Goal: Information Seeking & Learning: Check status

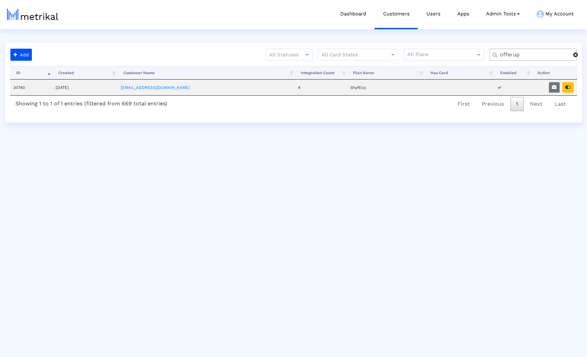
click at [578, 56] on span at bounding box center [575, 54] width 5 height 5
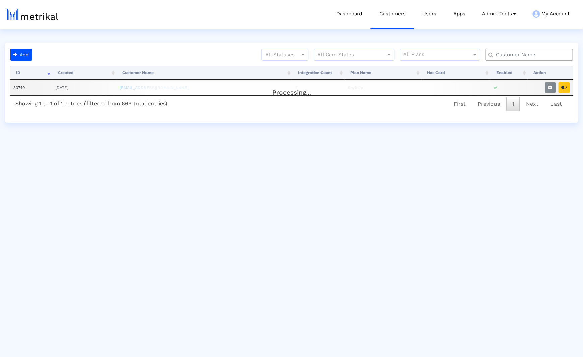
click at [552, 55] on input "text" at bounding box center [530, 54] width 79 height 7
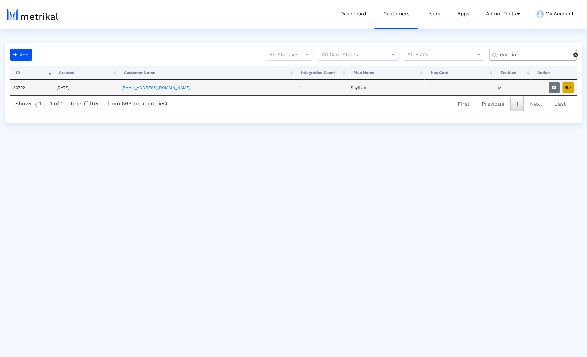
type input "earnin"
click at [569, 87] on icon "button" at bounding box center [567, 87] width 5 height 5
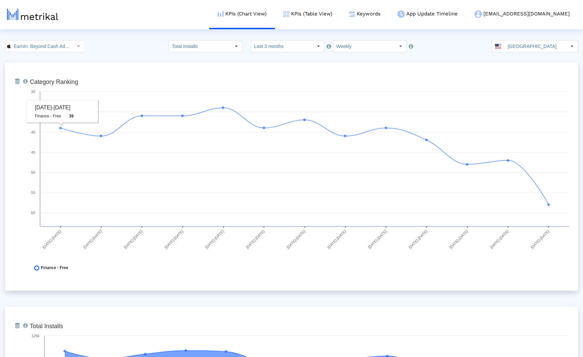
click at [355, 15] on img at bounding box center [352, 14] width 6 height 6
click at [132, 48] on div "EarnIn: Beyond Cash Advance < 723815926 > Total Installs Select how far back fr…" at bounding box center [291, 46] width 583 height 12
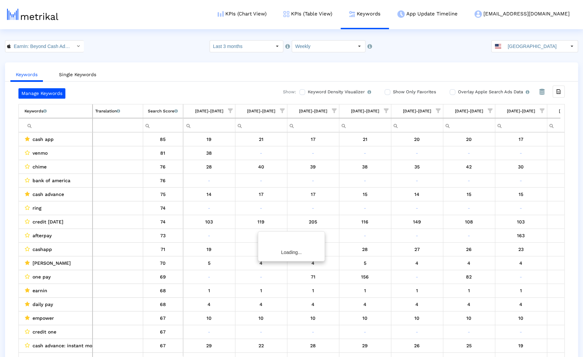
scroll to position [0, 298]
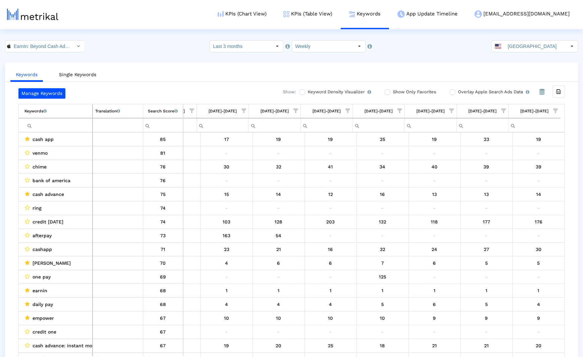
click at [163, 63] on div "Keywords Single Keywords Manage Keywords Show: Keyword Density Visualizer Turn …" at bounding box center [291, 216] width 573 height 308
click at [143, 67] on ul "Keywords Single Keywords" at bounding box center [291, 74] width 573 height 16
click at [187, 64] on div "Keywords Single Keywords Manage Keywords Show: Keyword Density Visualizer Turn …" at bounding box center [291, 216] width 573 height 308
click at [451, 93] on input "Overlay Apple Search Ads Data Turn this on to view Apple Search Ads metrics (in…" at bounding box center [452, 92] width 4 height 4
checkbox input "true"
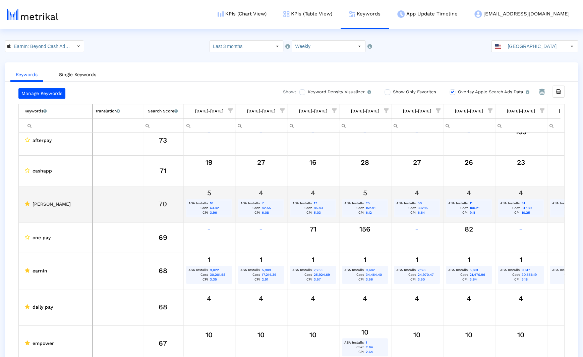
scroll to position [0, 0]
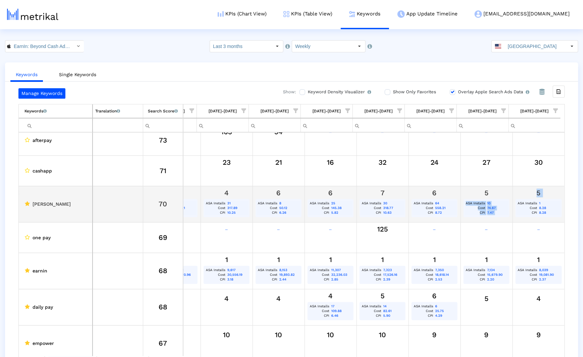
drag, startPoint x: 480, startPoint y: 194, endPoint x: 538, endPoint y: 198, distance: 57.8
click at [538, 198] on tr "dave 70 5 ASA Installs 16 Cost 63.42 CPI 3.96 4 ASA Installs 7 Cost 42.55 CPI 6…" at bounding box center [144, 204] width 840 height 36
click at [472, 193] on div "5" at bounding box center [486, 192] width 47 height 9
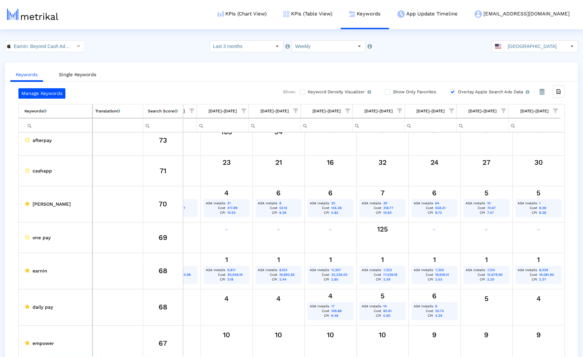
click at [407, 56] on crea-index "EarnIn: Beyond Cash Advance < 723815926 > Select how far back from today you wo…" at bounding box center [291, 215] width 583 height 351
click at [403, 46] on div "EarnIn: Beyond Cash Advance < 723815926 > Select how far back from today you wo…" at bounding box center [291, 46] width 583 height 12
click at [462, 50] on div "EarnIn: Beyond Cash Advance < 723815926 > Select how far back from today you wo…" at bounding box center [291, 46] width 583 height 12
click at [439, 57] on crea-index "EarnIn: Beyond Cash Advance < 723815926 > Select how far back from today you wo…" at bounding box center [291, 215] width 583 height 351
click at [409, 62] on crea-index "EarnIn: Beyond Cash Advance < 723815926 > Select how far back from today you wo…" at bounding box center [291, 215] width 583 height 351
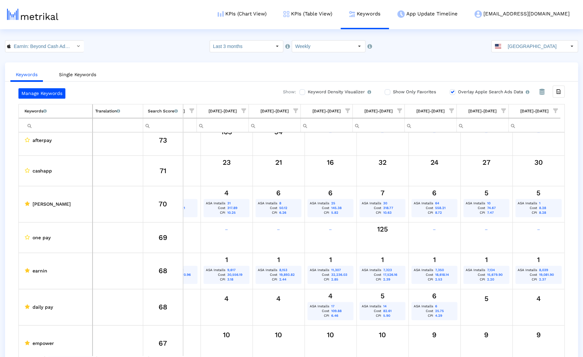
click at [424, 59] on crea-index "EarnIn: Beyond Cash Advance < 723815926 > Select how far back from today you wo…" at bounding box center [291, 215] width 583 height 351
click at [310, 47] on input "Weekly" at bounding box center [323, 46] width 62 height 11
click at [443, 51] on div "EarnIn: Beyond Cash Advance < 723815926 > Select how far back from today you wo…" at bounding box center [291, 46] width 583 height 12
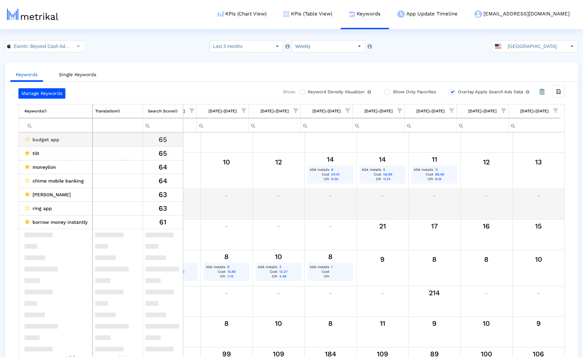
scroll to position [647, 298]
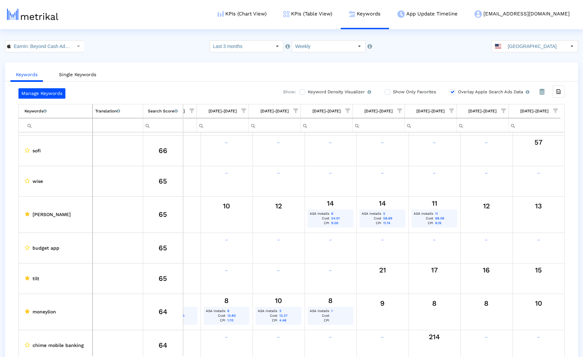
click at [173, 63] on div "Keywords Single Keywords Manage Keywords Show: Keyword Density Visualizer Turn …" at bounding box center [291, 226] width 573 height 329
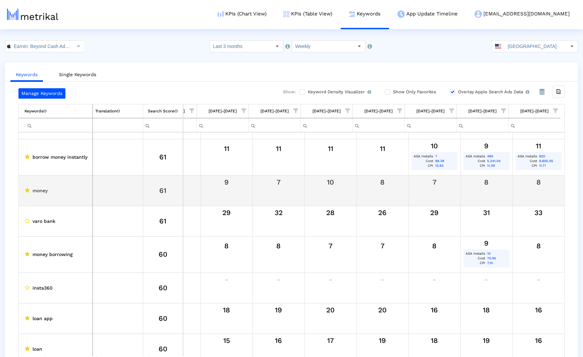
scroll to position [869, 298]
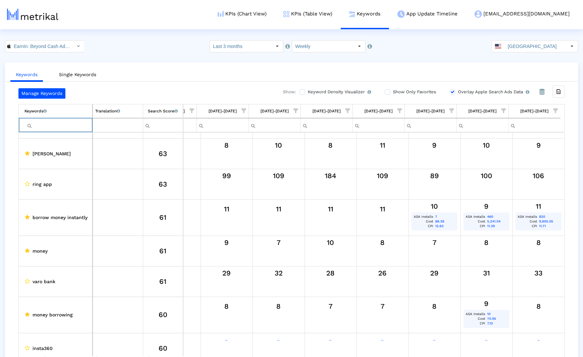
click at [49, 123] on input "Filter cell" at bounding box center [58, 125] width 68 height 11
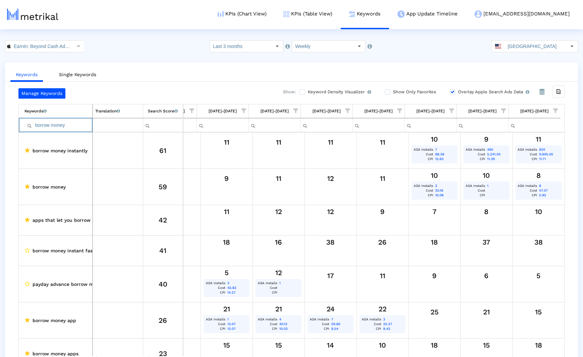
type input "borrow money"
click at [171, 68] on ul "Keywords Single Keywords" at bounding box center [291, 74] width 573 height 16
click at [173, 59] on crea-index "EarnIn: Beyond Cash Advance < 723815926 > Select how far back from today you wo…" at bounding box center [291, 215] width 583 height 351
click at [158, 83] on div "Keywords Single Keywords Manage Keywords Show: Keyword Density Visualizer Turn …" at bounding box center [291, 226] width 573 height 329
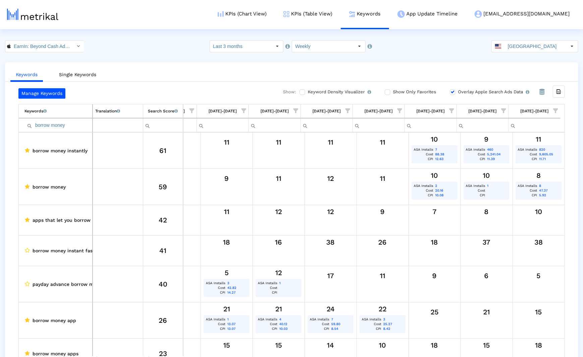
click at [162, 62] on div "Keywords Single Keywords Manage Keywords Show: Keyword Density Visualizer Turn …" at bounding box center [291, 226] width 573 height 329
click at [162, 63] on div "Keywords Single Keywords Manage Keywords Show: Keyword Density Visualizer Turn …" at bounding box center [291, 226] width 573 height 329
click at [143, 43] on div "EarnIn: Beyond Cash Advance < 723815926 > Select how far back from today you wo…" at bounding box center [291, 46] width 583 height 12
click at [132, 50] on div "EarnIn: Beyond Cash Advance < 723815926 > Select how far back from today you wo…" at bounding box center [291, 46] width 583 height 12
click at [183, 60] on crea-index "EarnIn: Beyond Cash Advance < 723815926 > Select how far back from today you wo…" at bounding box center [291, 215] width 583 height 351
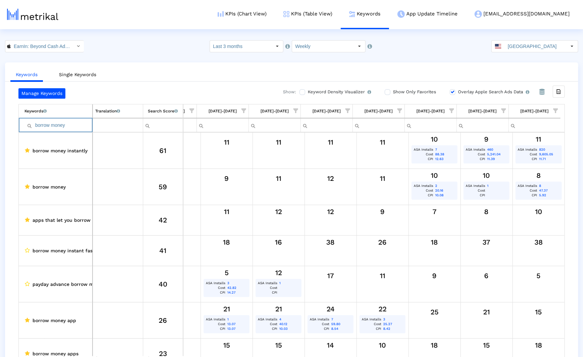
click at [60, 126] on input "borrow money" at bounding box center [58, 125] width 68 height 11
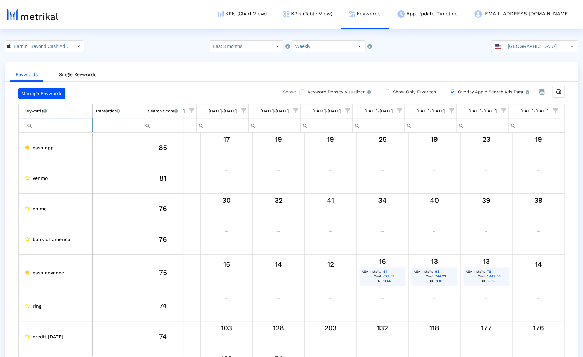
click at [133, 64] on div "Keywords Single Keywords Manage Keywords Show: Keyword Density Visualizer Turn …" at bounding box center [291, 226] width 573 height 329
click at [133, 62] on crea-index "EarnIn: Beyond Cash Advance < 723815926 > Select how far back from today you wo…" at bounding box center [291, 215] width 583 height 351
click at [158, 45] on div "EarnIn: Beyond Cash Advance < 723815926 > Select how far back from today you wo…" at bounding box center [291, 46] width 583 height 12
click at [142, 69] on ul "Keywords Single Keywords" at bounding box center [291, 74] width 573 height 16
click at [144, 51] on div "EarnIn: Beyond Cash Advance < 723815926 > Select how far back from today you wo…" at bounding box center [291, 46] width 583 height 12
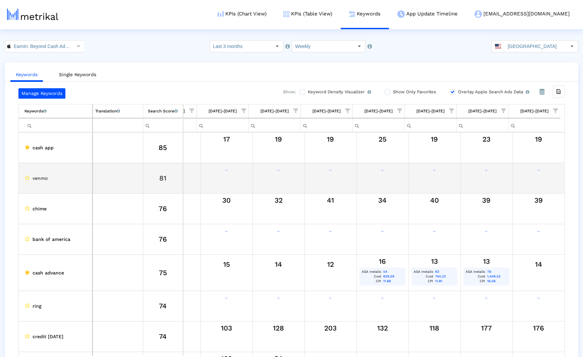
scroll to position [0, 298]
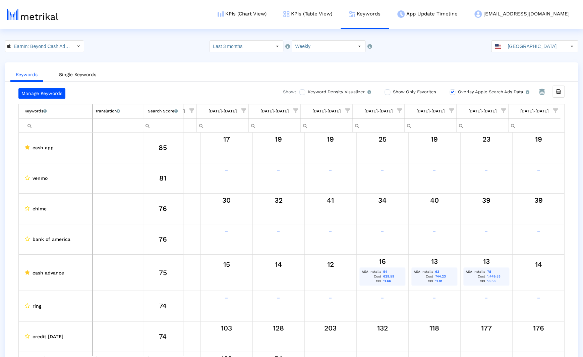
click at [148, 70] on ul "Keywords Single Keywords" at bounding box center [291, 74] width 573 height 16
click at [126, 33] on html "KPIs (Chart View) KPIs (Table View) Keywords App Update Timeline earnin@shyftup…" at bounding box center [291, 196] width 583 height 392
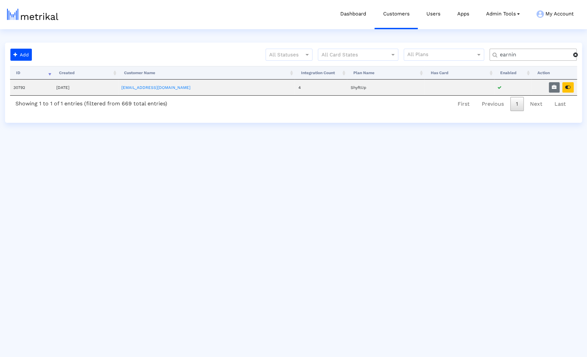
click at [575, 56] on span at bounding box center [575, 54] width 5 height 5
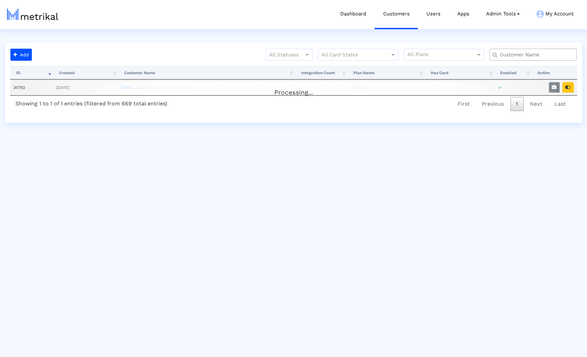
click at [545, 57] on input "text" at bounding box center [534, 54] width 79 height 7
type input "offerup"
click at [566, 87] on icon "button" at bounding box center [567, 87] width 5 height 5
